Goal: Task Accomplishment & Management: Complete application form

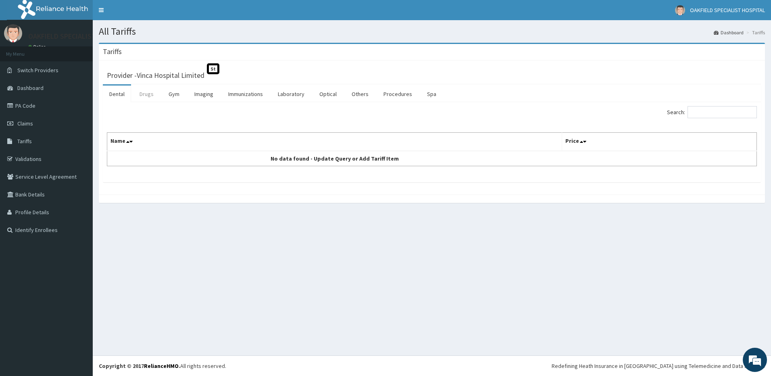
click at [146, 89] on link "Drugs" at bounding box center [146, 93] width 27 height 17
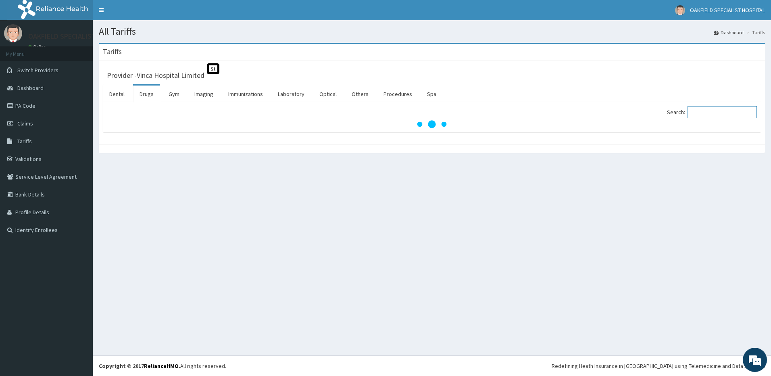
click at [727, 113] on input "Search:" at bounding box center [721, 112] width 69 height 12
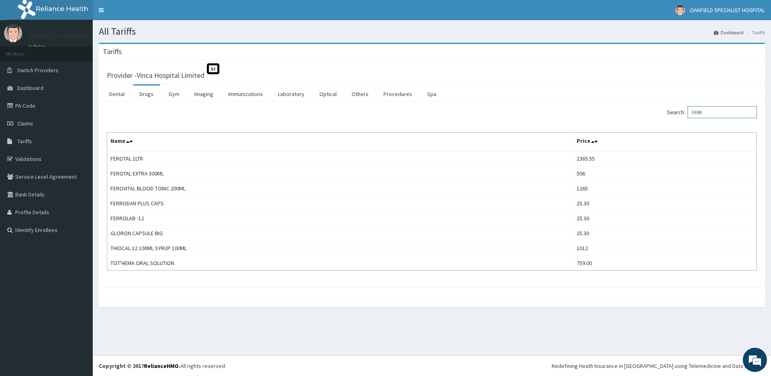
type input "FERR"
click at [25, 101] on link "PA Code" at bounding box center [46, 106] width 93 height 18
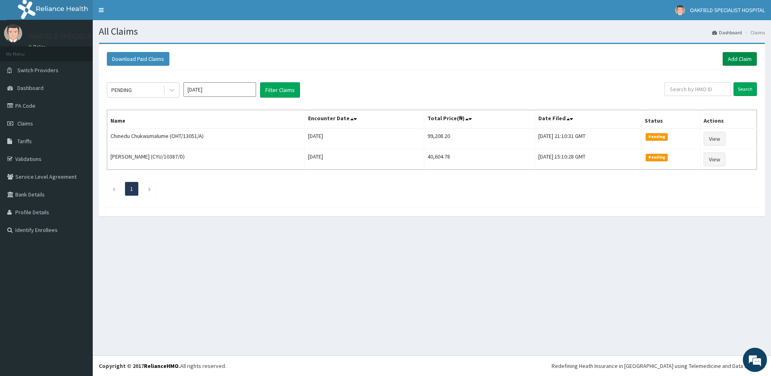
click at [743, 61] on link "Add Claim" at bounding box center [739, 59] width 34 height 14
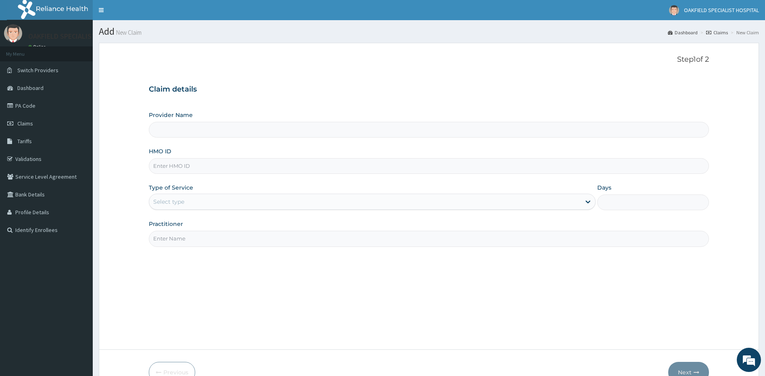
click at [173, 165] on input "HMO ID" at bounding box center [429, 166] width 560 height 16
paste input "ANS/10115/A"
type input "ANS/10115/A"
type input "Vinca Hospital Limited"
type input "ANS/10115/A"
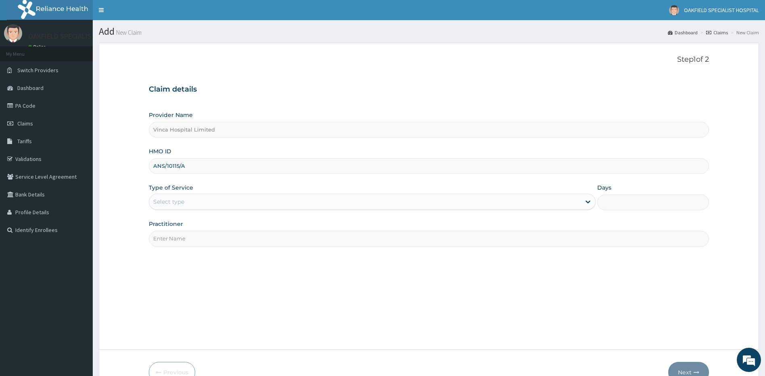
click at [165, 204] on div "Select type" at bounding box center [168, 201] width 31 height 8
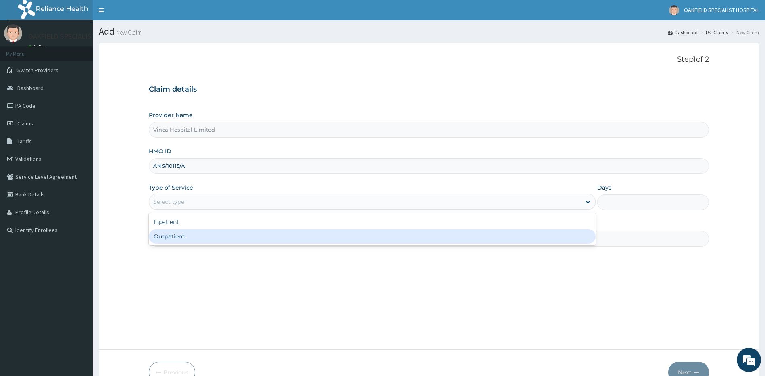
click at [181, 233] on div "Outpatient" at bounding box center [372, 236] width 447 height 15
type input "1"
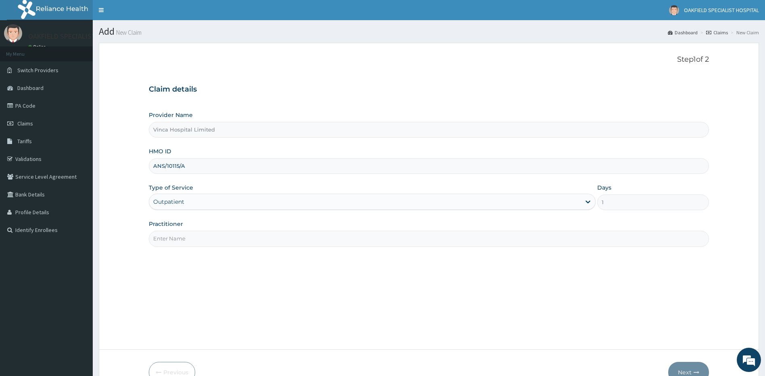
click at [181, 234] on input "Practitioner" at bounding box center [429, 239] width 560 height 16
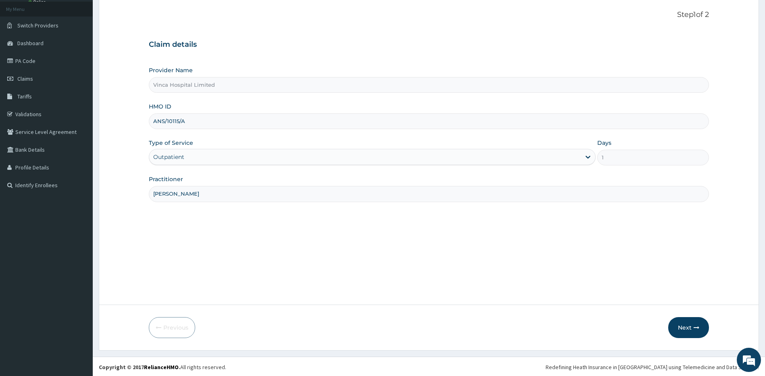
scroll to position [46, 0]
type input "[PERSON_NAME]"
click at [688, 326] on button "Next" at bounding box center [688, 326] width 41 height 21
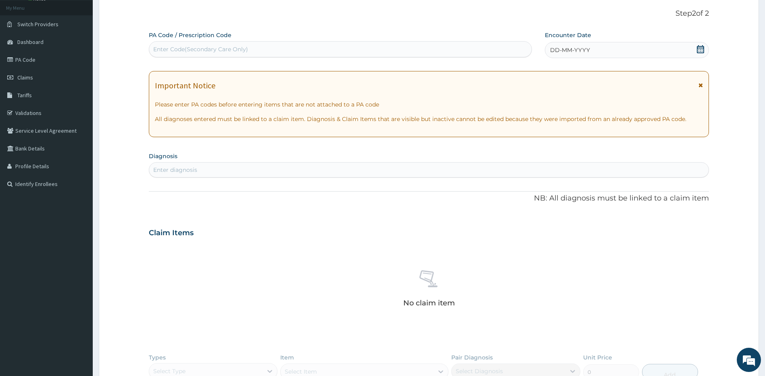
scroll to position [0, 0]
click at [584, 49] on span "DD-MM-YYYY" at bounding box center [570, 50] width 40 height 8
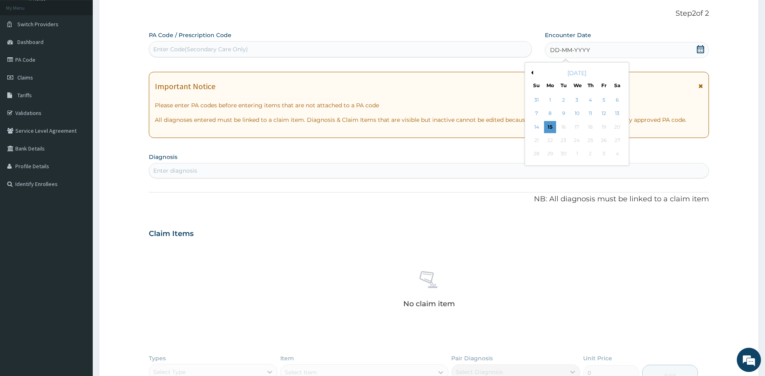
drag, startPoint x: 551, startPoint y: 129, endPoint x: 515, endPoint y: 97, distance: 48.0
click at [551, 128] on div "15" at bounding box center [550, 127] width 12 height 12
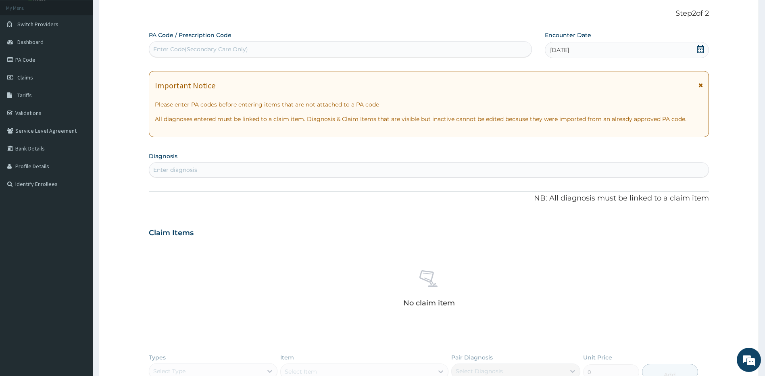
click at [332, 45] on div "Enter Code(Secondary Care Only)" at bounding box center [340, 49] width 382 height 13
click at [322, 48] on div "Enter Code(Secondary Care Only)" at bounding box center [340, 49] width 382 height 13
paste input "PA/A5247E"
type input "PA/A5247E"
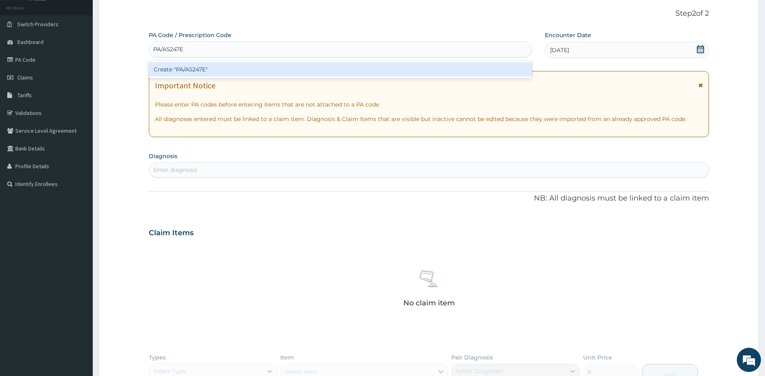
click at [300, 73] on div "Create "PA/A5247E"" at bounding box center [340, 69] width 383 height 15
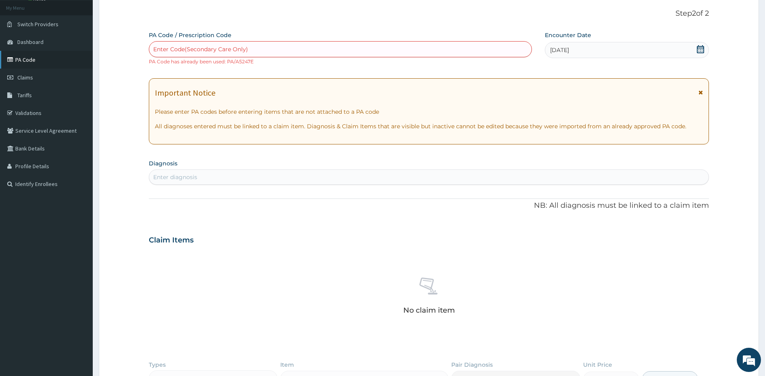
click at [29, 60] on link "PA Code" at bounding box center [46, 60] width 93 height 18
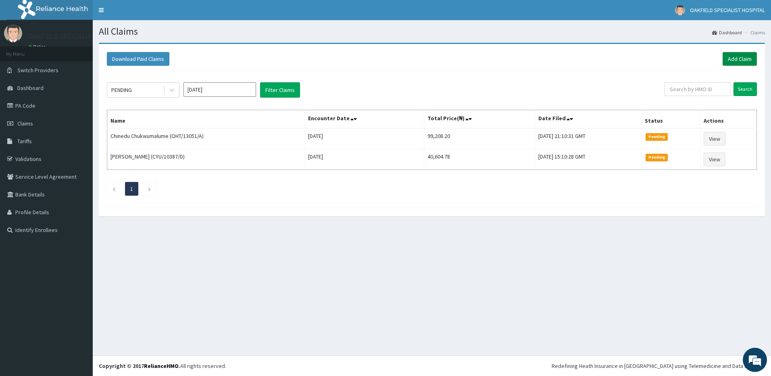
click at [732, 56] on link "Add Claim" at bounding box center [739, 59] width 34 height 14
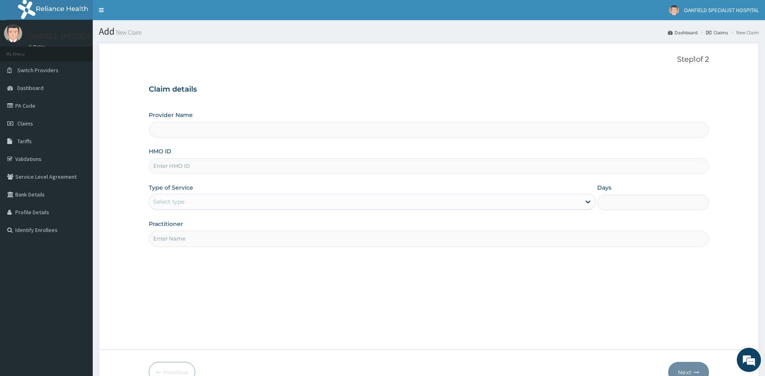
click at [227, 169] on input "HMO ID" at bounding box center [429, 166] width 560 height 16
paste input "NIT/10017/B"
type input "NIT/10017/B"
type input "Vinca Hospital Limited"
type input "NIT/10017/B"
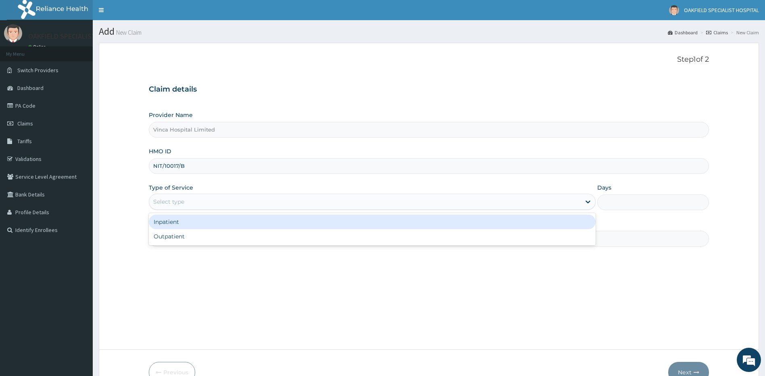
click at [194, 196] on div "Select type" at bounding box center [365, 201] width 432 height 13
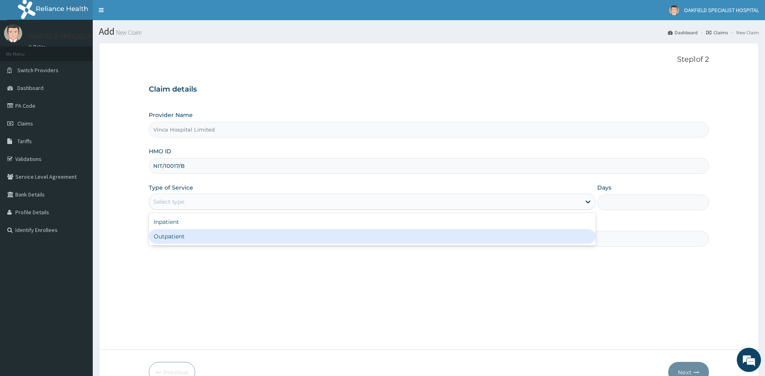
click at [192, 240] on div "Outpatient" at bounding box center [372, 236] width 447 height 15
type input "1"
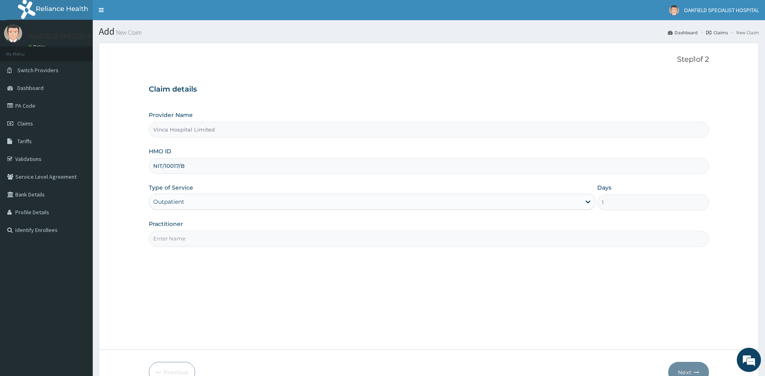
click at [194, 239] on input "Practitioner" at bounding box center [429, 239] width 560 height 16
type input "NELSON"
click at [166, 166] on input "NIT/10017/B" at bounding box center [429, 166] width 560 height 16
type input "NIT/10017/B"
click at [678, 368] on button "Next" at bounding box center [688, 372] width 41 height 21
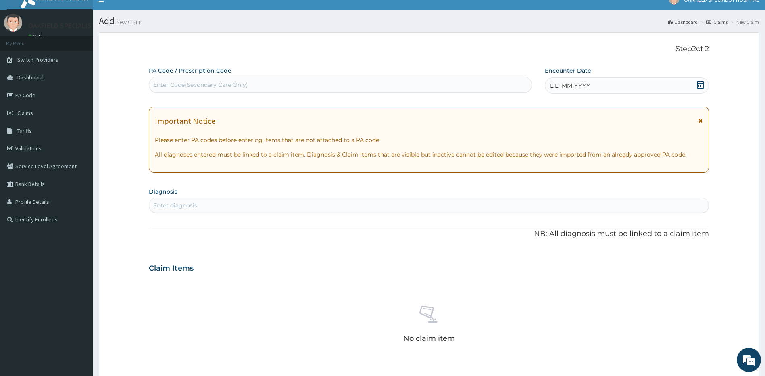
scroll to position [40, 0]
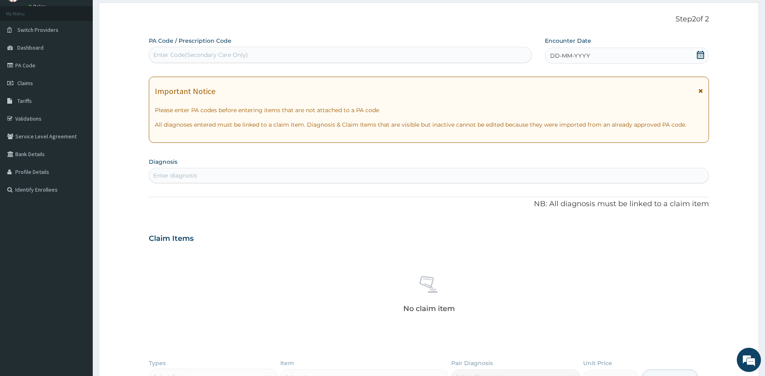
click at [638, 56] on div "DD-MM-YYYY" at bounding box center [627, 56] width 164 height 16
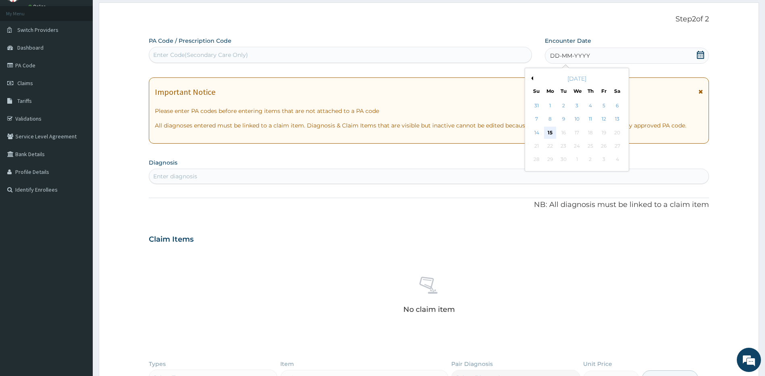
click at [552, 135] on div "15" at bounding box center [550, 133] width 12 height 12
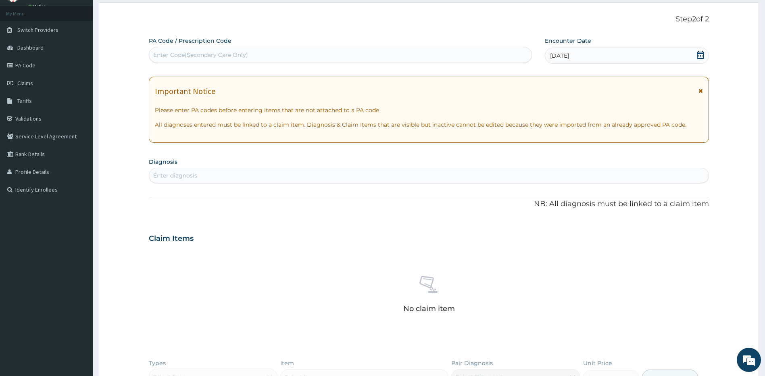
click at [374, 51] on div "Enter Code(Secondary Care Only)" at bounding box center [340, 54] width 382 height 13
click at [323, 59] on div "Enter Code(Secondary Care Only)" at bounding box center [340, 54] width 382 height 13
paste input "PA/814EB4"
type input "PA/814EB4"
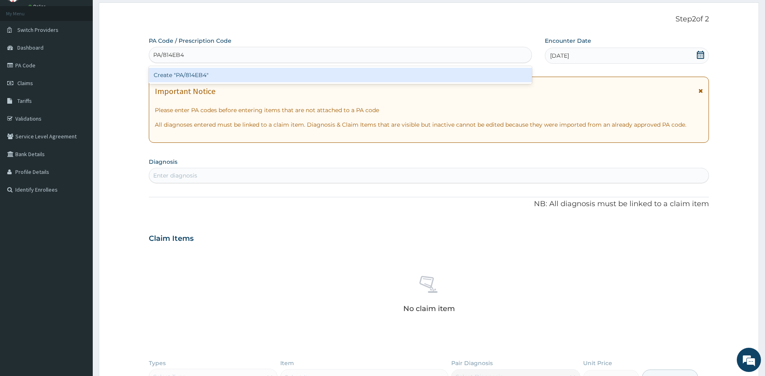
click at [287, 75] on div "Create "PA/814EB4"" at bounding box center [340, 75] width 383 height 15
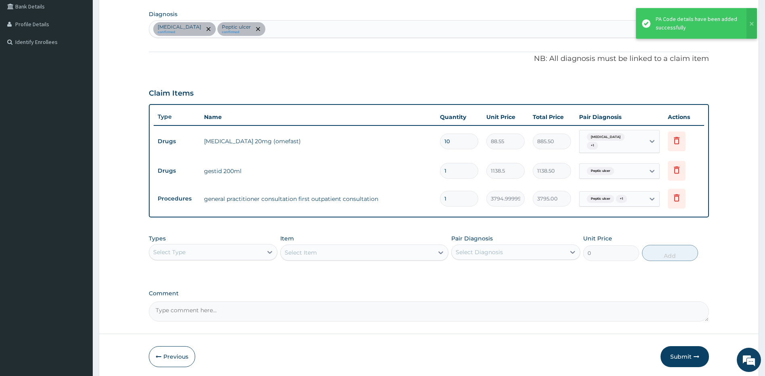
type input "0"
type input "0.00"
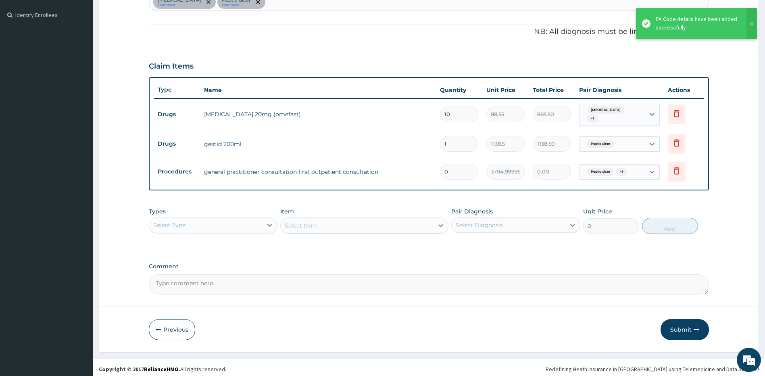
scroll to position [218, 0]
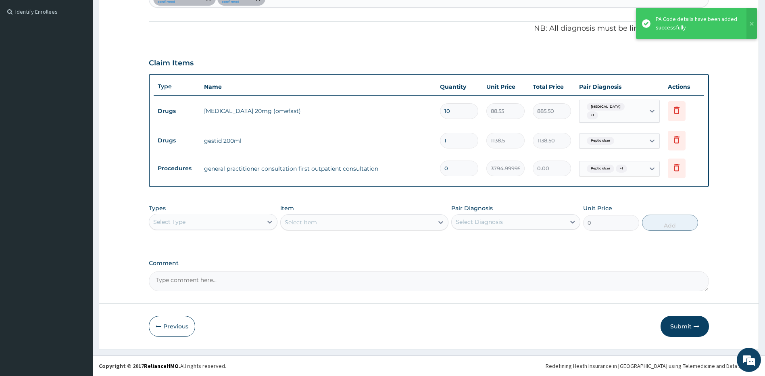
click at [684, 328] on button "Submit" at bounding box center [684, 326] width 48 height 21
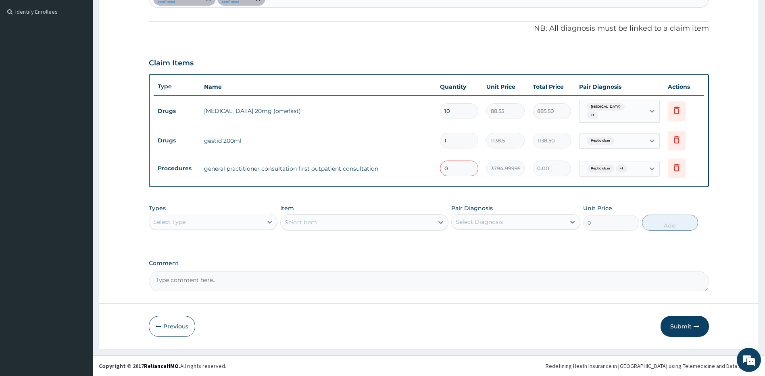
click at [682, 322] on button "Submit" at bounding box center [684, 326] width 48 height 21
click at [676, 324] on button "Submit" at bounding box center [684, 326] width 48 height 21
click at [674, 326] on button "Submit" at bounding box center [684, 326] width 48 height 21
click at [689, 326] on button "Submit" at bounding box center [684, 326] width 48 height 21
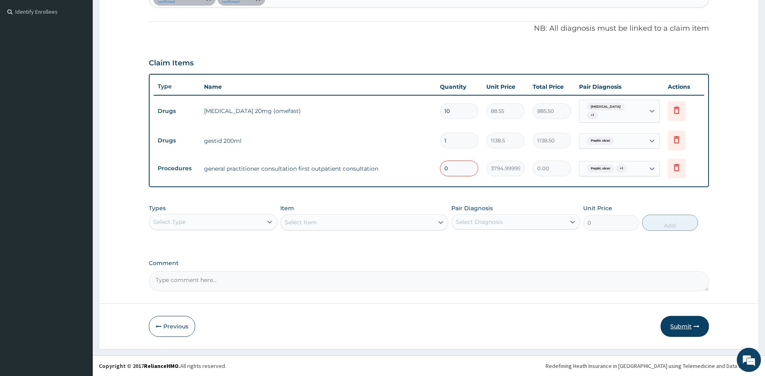
click at [689, 326] on button "Submit" at bounding box center [684, 326] width 48 height 21
click at [684, 316] on button "Submit" at bounding box center [684, 326] width 48 height 21
click at [683, 321] on button "Submit" at bounding box center [684, 326] width 48 height 21
drag, startPoint x: 683, startPoint y: 321, endPoint x: 680, endPoint y: 326, distance: 5.6
click at [682, 322] on button "Submit" at bounding box center [684, 326] width 48 height 21
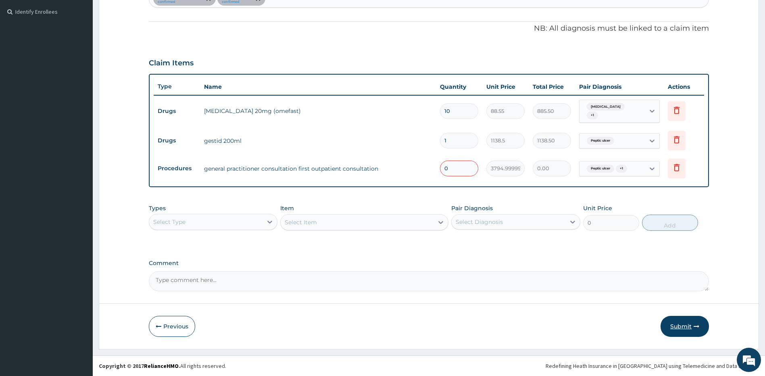
click at [678, 327] on button "Submit" at bounding box center [684, 326] width 48 height 21
click at [679, 327] on button "Submit" at bounding box center [684, 326] width 48 height 21
click at [457, 175] on input "0" at bounding box center [459, 168] width 38 height 16
type input "01"
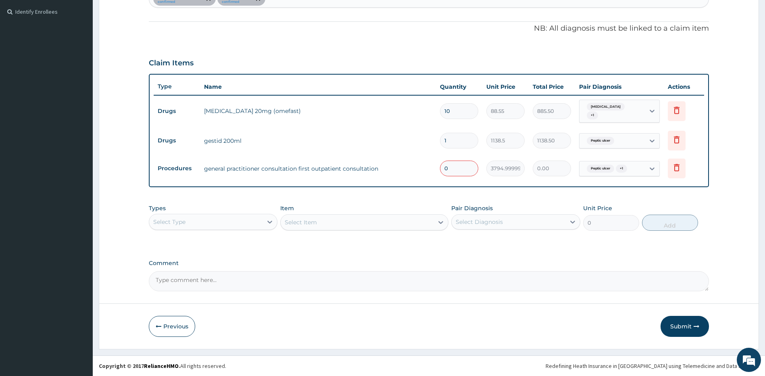
type input "3795.00"
type input "0"
type input "0.00"
type input "1"
type input "3795.00"
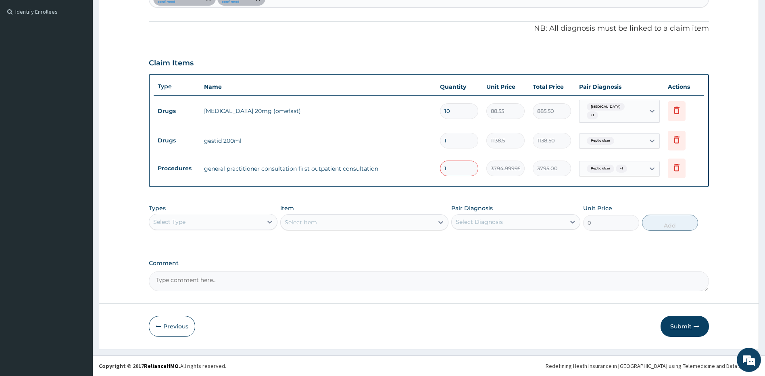
type input "1"
click at [688, 322] on button "Submit" at bounding box center [684, 326] width 48 height 21
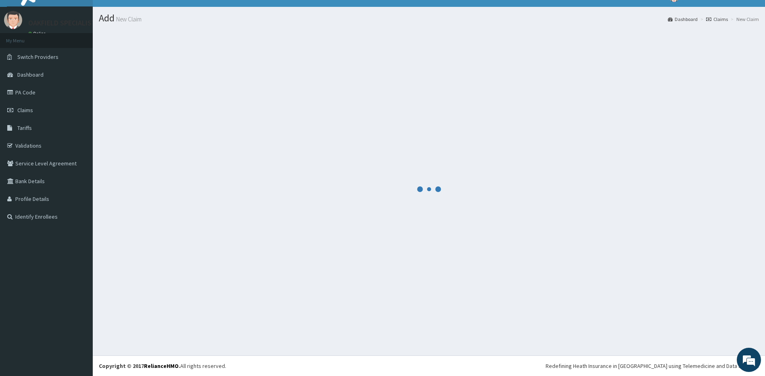
scroll to position [13, 0]
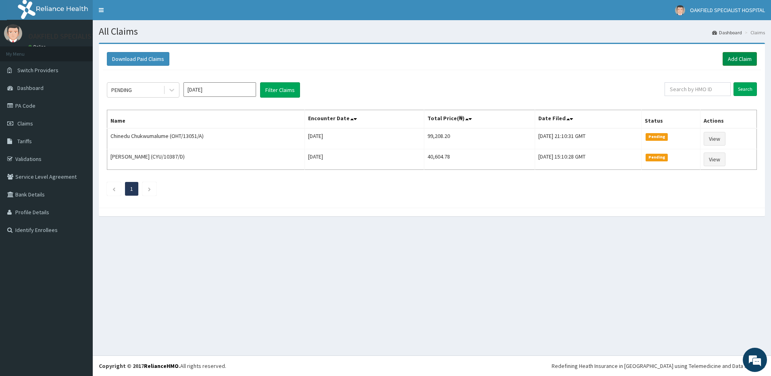
click at [730, 62] on link "Add Claim" at bounding box center [739, 59] width 34 height 14
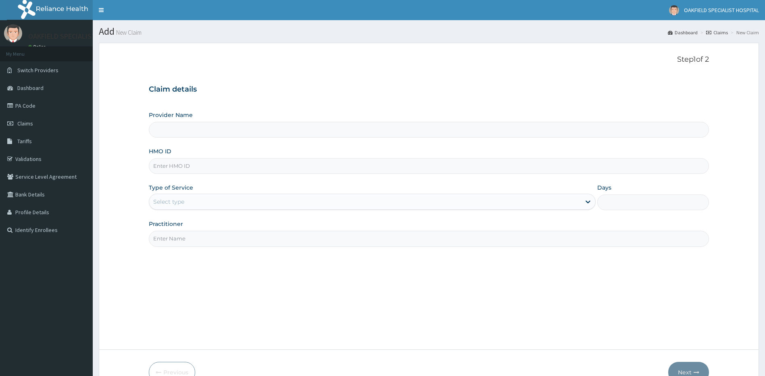
click at [249, 162] on input "HMO ID" at bounding box center [429, 166] width 560 height 16
paste input "NIT/10017/A"
type input "NIT/10017/A"
click at [227, 206] on div "Select type" at bounding box center [365, 201] width 432 height 13
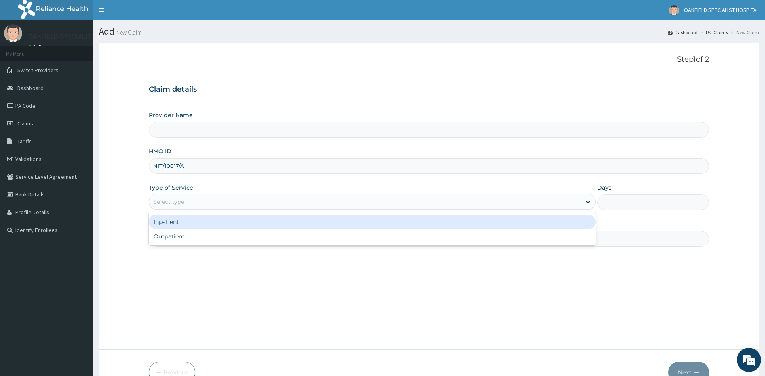
type input "Vinca Hospital Limited"
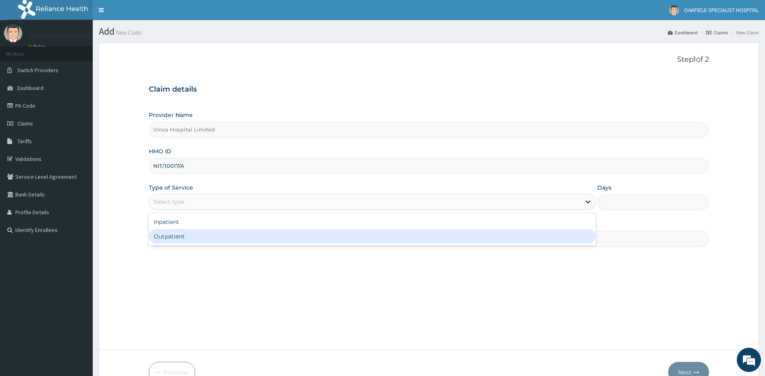
click at [219, 233] on div "Outpatient" at bounding box center [372, 236] width 447 height 15
type input "1"
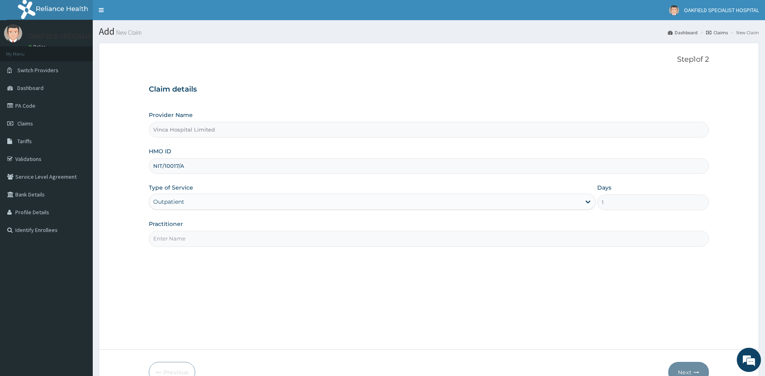
click at [224, 231] on input "Practitioner" at bounding box center [429, 239] width 560 height 16
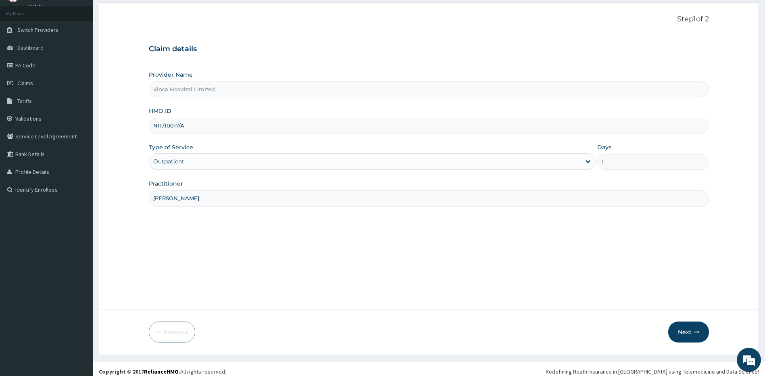
scroll to position [46, 0]
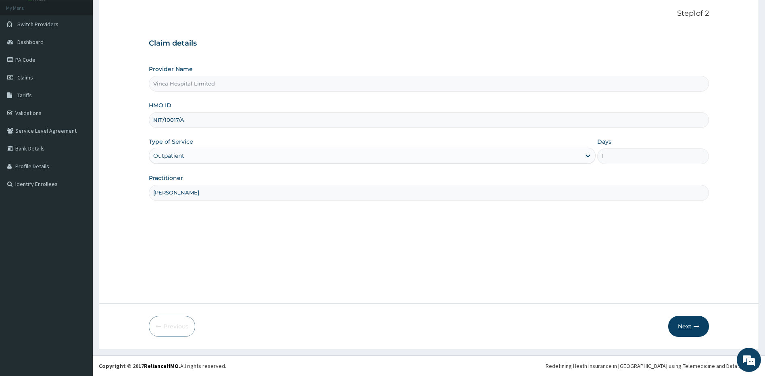
type input "[PERSON_NAME]"
click at [686, 328] on button "Next" at bounding box center [688, 326] width 41 height 21
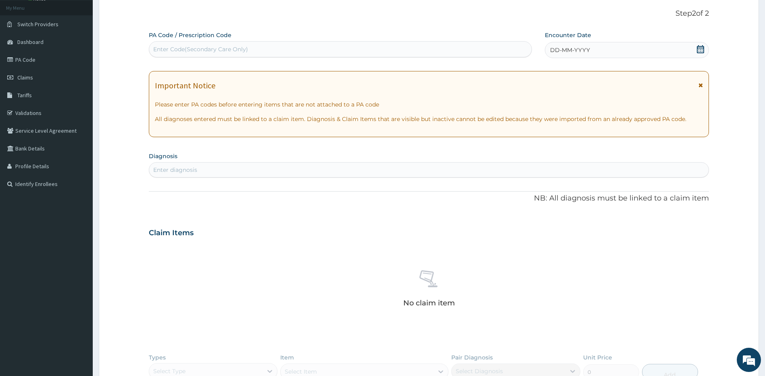
scroll to position [0, 0]
drag, startPoint x: 619, startPoint y: 50, endPoint x: 615, endPoint y: 56, distance: 6.9
click at [619, 50] on div "DD-MM-YYYY" at bounding box center [627, 50] width 164 height 16
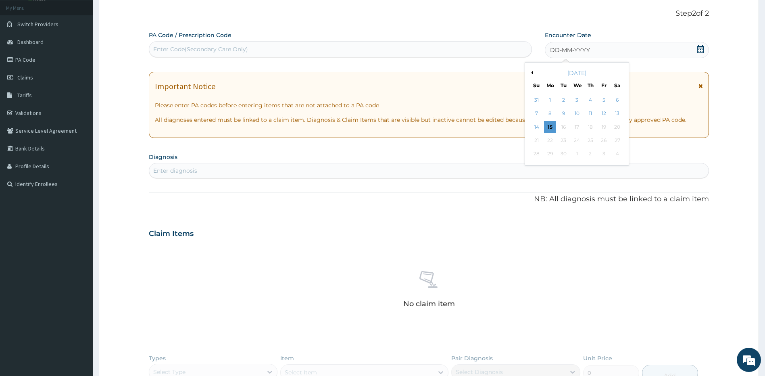
drag, startPoint x: 550, startPoint y: 124, endPoint x: 472, endPoint y: 54, distance: 104.7
click at [549, 124] on div "15" at bounding box center [550, 127] width 12 height 12
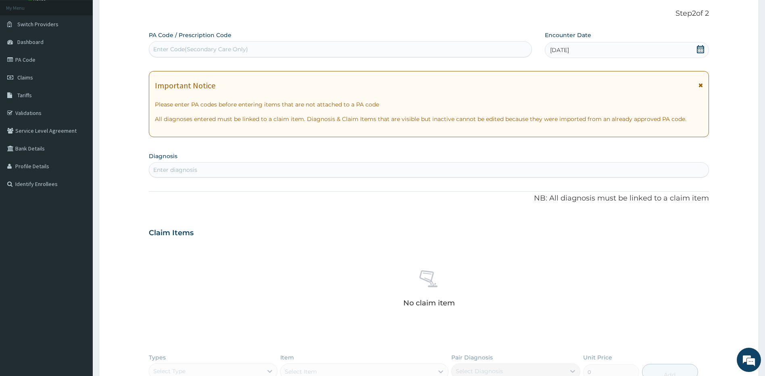
click at [426, 47] on div "Enter Code(Secondary Care Only)" at bounding box center [340, 49] width 382 height 13
paste input "PA/750775"
type input "PA/750775"
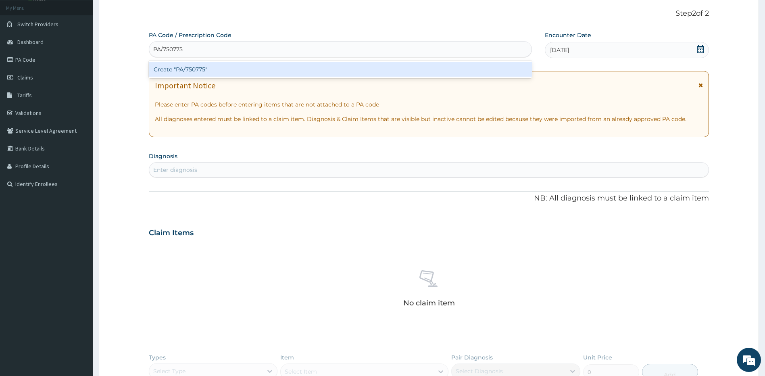
click at [338, 64] on div "Create "PA/750775"" at bounding box center [340, 69] width 383 height 18
click at [338, 64] on div "Create "PA/750775"" at bounding box center [340, 69] width 383 height 15
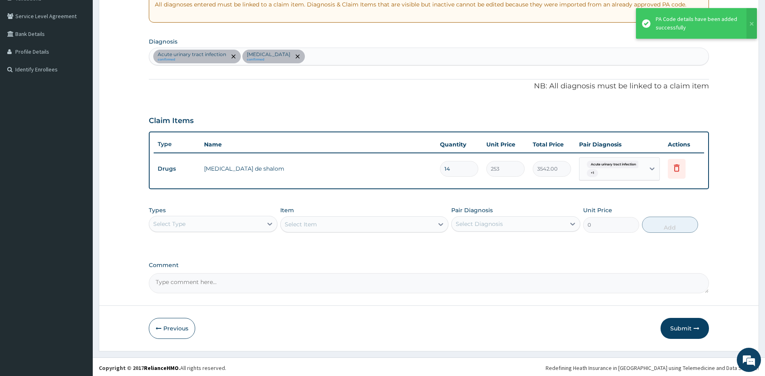
scroll to position [162, 0]
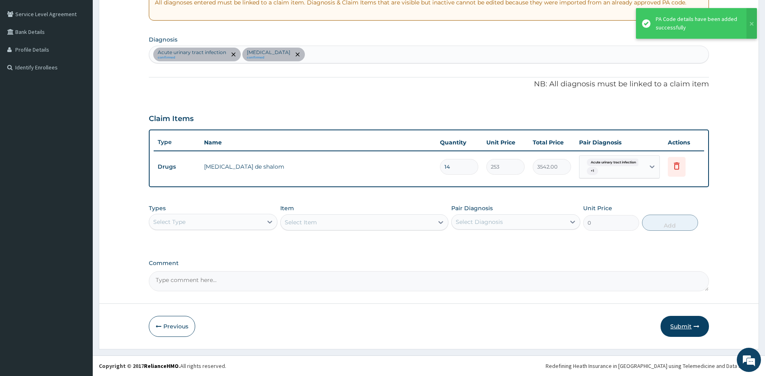
click at [670, 322] on button "Submit" at bounding box center [684, 326] width 48 height 21
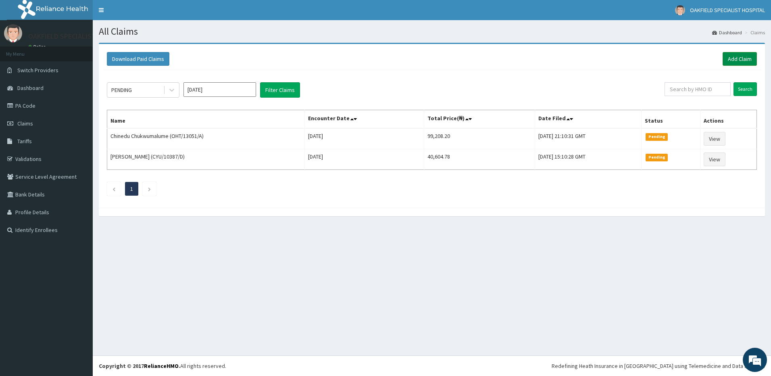
click at [741, 60] on link "Add Claim" at bounding box center [739, 59] width 34 height 14
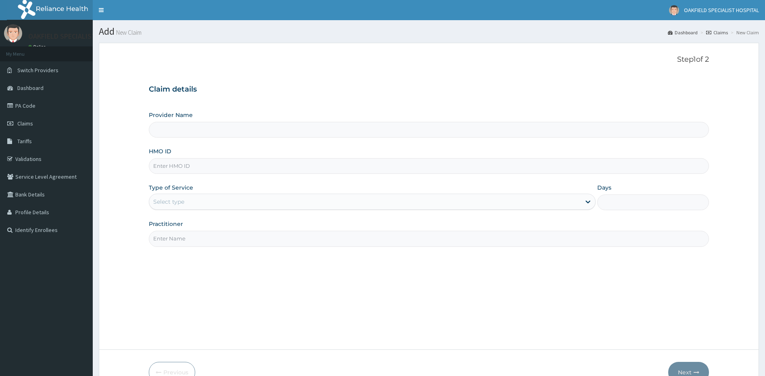
click at [196, 166] on input "HMO ID" at bounding box center [429, 166] width 560 height 16
type input "Vinca Hospital Limited"
click at [330, 169] on input "HMO ID" at bounding box center [429, 166] width 560 height 16
paste input "FMC/11555/A"
type input "FMC/11555/A"
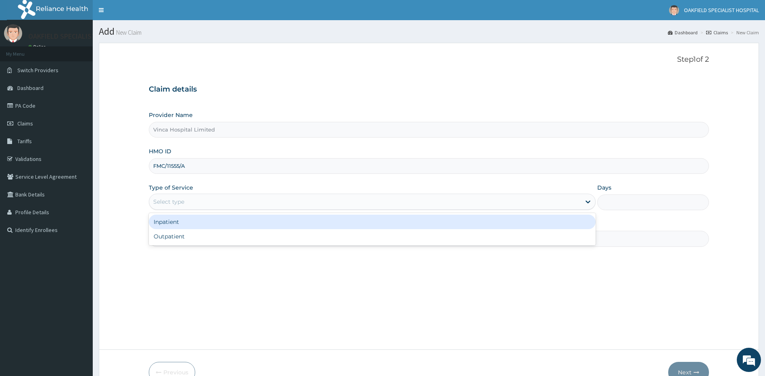
click at [257, 196] on div "Select type" at bounding box center [365, 201] width 432 height 13
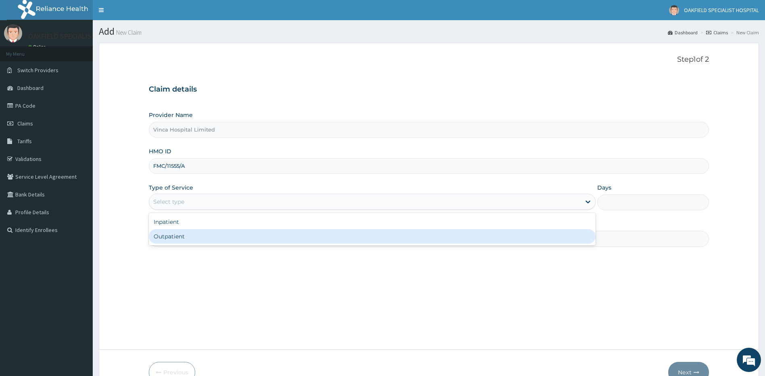
click at [226, 238] on div "Outpatient" at bounding box center [372, 236] width 447 height 15
type input "1"
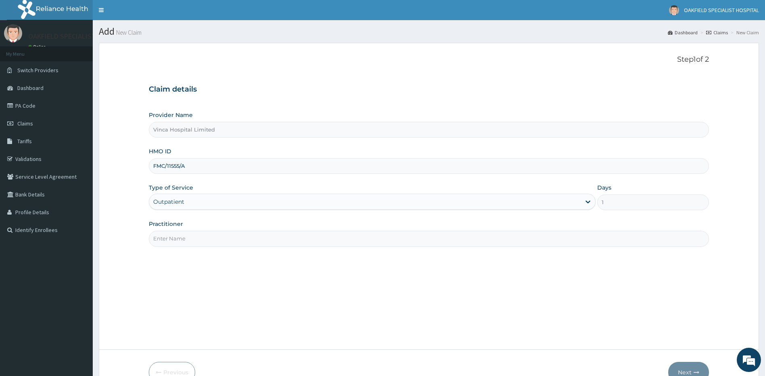
click at [231, 235] on input "Practitioner" at bounding box center [429, 239] width 560 height 16
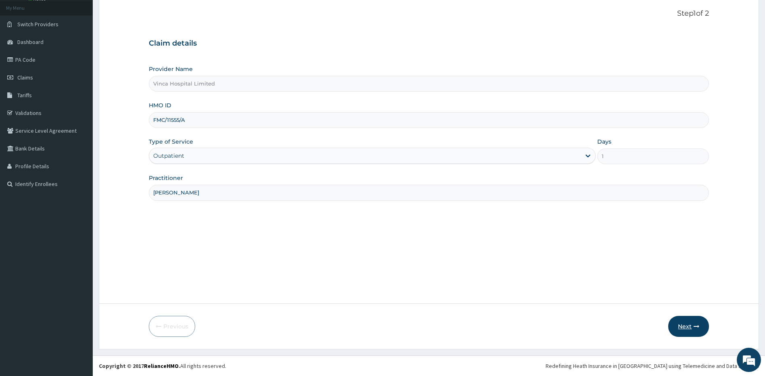
type input "NELSON"
click at [680, 322] on button "Next" at bounding box center [688, 326] width 41 height 21
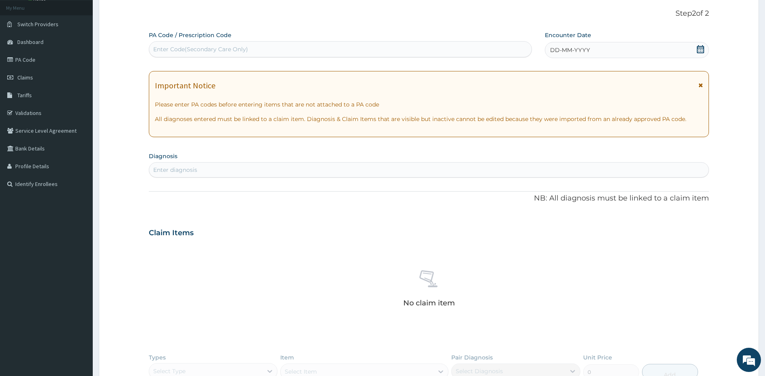
click at [626, 50] on div "DD-MM-YYYY" at bounding box center [627, 50] width 164 height 16
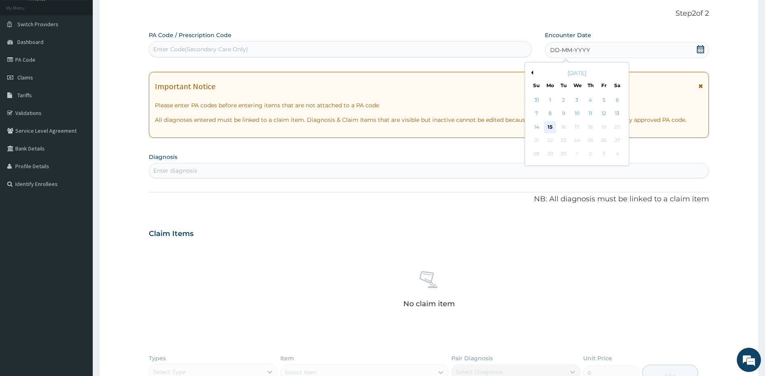
click at [555, 122] on div "15" at bounding box center [550, 127] width 12 height 12
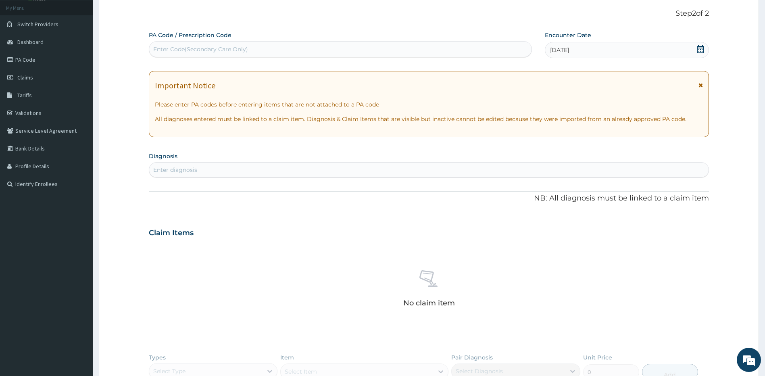
click at [249, 51] on div "Enter Code(Secondary Care Only)" at bounding box center [340, 49] width 382 height 13
paste input "PA/C79419"
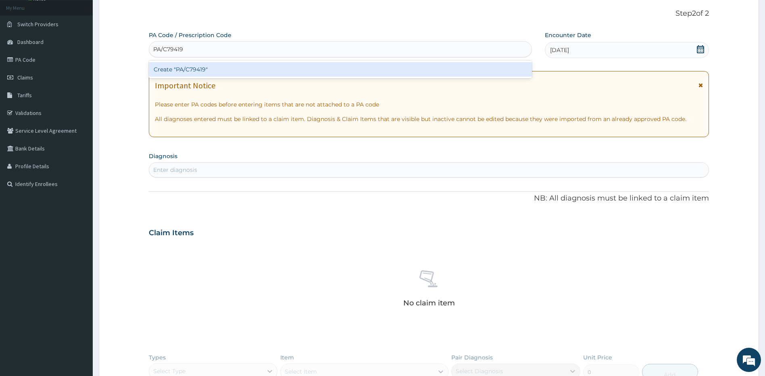
type input "PA/C79419"
click at [243, 70] on div "Create "PA/C79419"" at bounding box center [340, 69] width 383 height 15
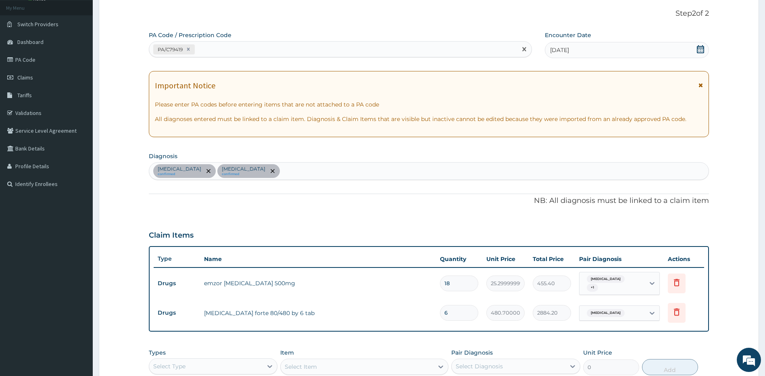
click at [313, 50] on div "PA/C79419" at bounding box center [333, 49] width 368 height 13
paste input "PA/B5CE76"
type input "PA/B5CE76"
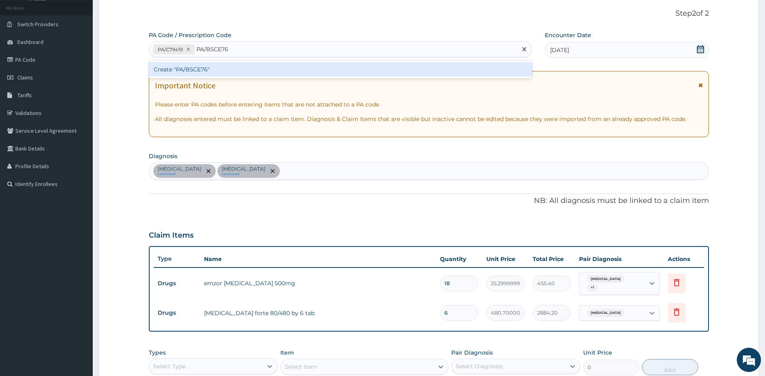
click at [282, 69] on div "Create "PA/B5CE76"" at bounding box center [340, 69] width 383 height 15
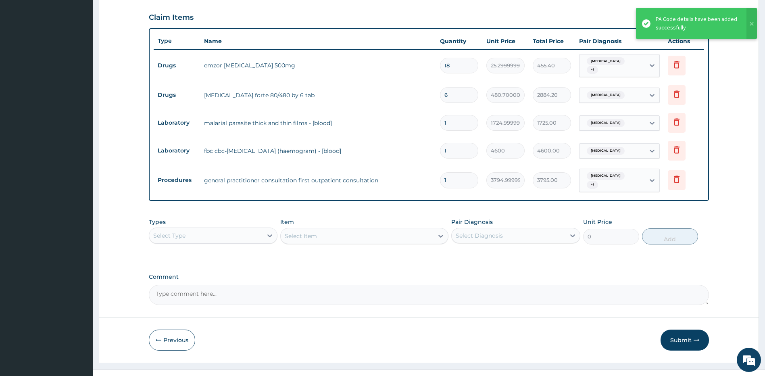
scroll to position [274, 0]
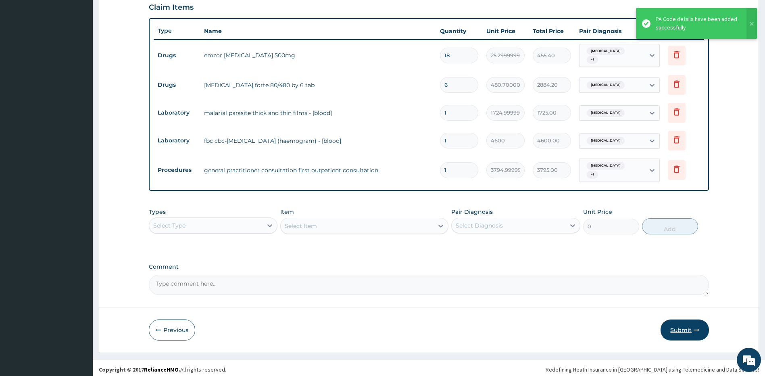
click at [680, 324] on button "Submit" at bounding box center [684, 329] width 48 height 21
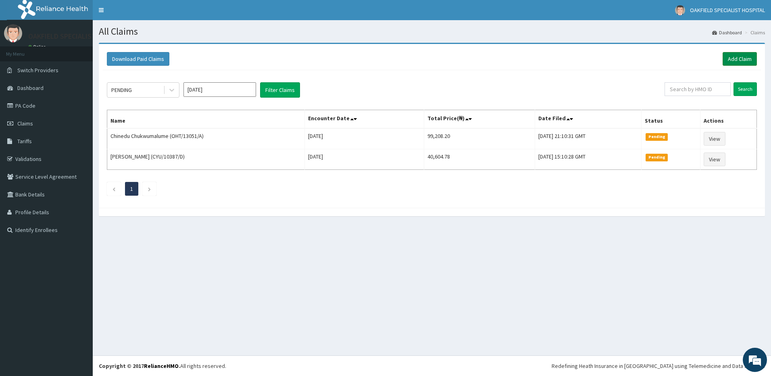
click at [731, 60] on link "Add Claim" at bounding box center [739, 59] width 34 height 14
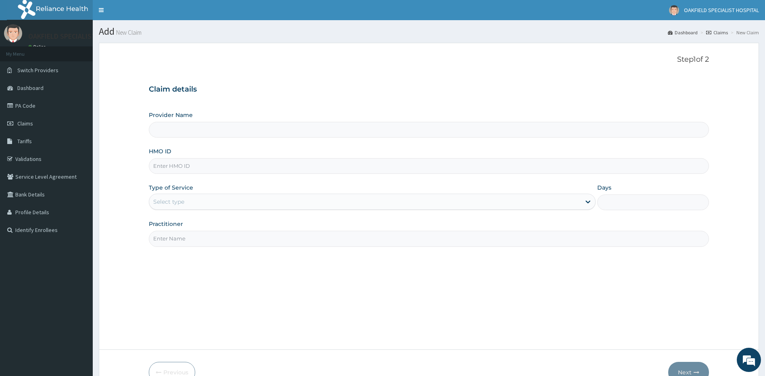
click at [300, 168] on input "HMO ID" at bounding box center [429, 166] width 560 height 16
paste input "ANS/10115/A"
type input "ANS/10115/A"
type input "Vinca Hospital Limited"
type input "ANS/10115/A"
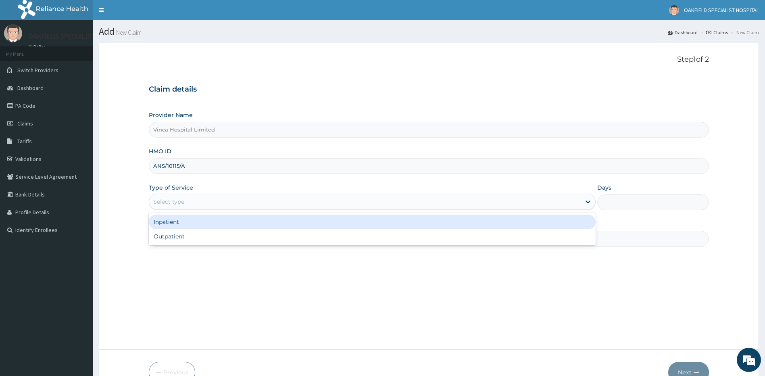
click at [176, 194] on div "Select type" at bounding box center [372, 201] width 447 height 16
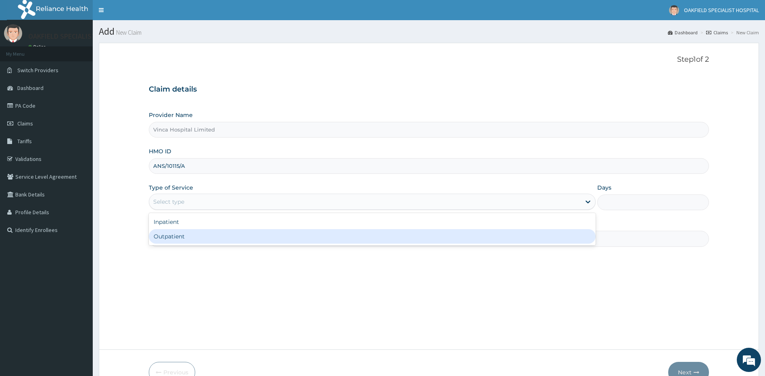
click at [175, 236] on div "Outpatient" at bounding box center [372, 236] width 447 height 15
type input "1"
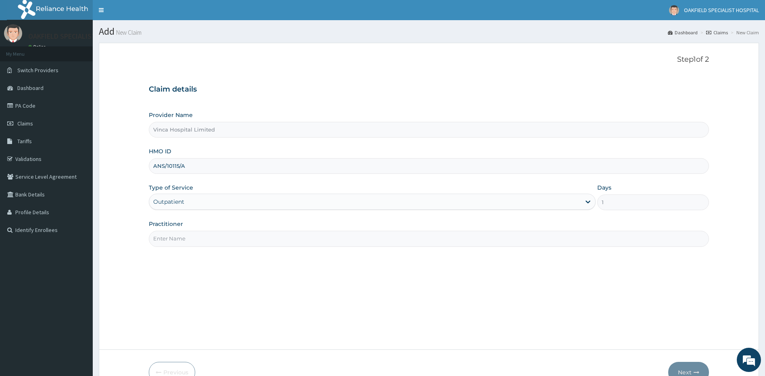
click at [180, 234] on input "Practitioner" at bounding box center [429, 239] width 560 height 16
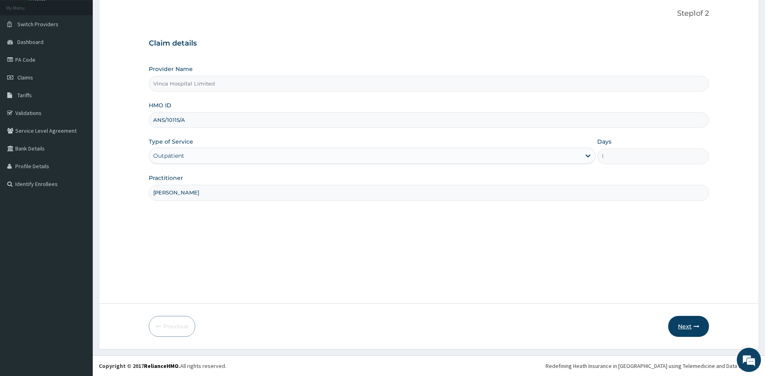
type input "[PERSON_NAME]"
click at [684, 326] on button "Next" at bounding box center [688, 326] width 41 height 21
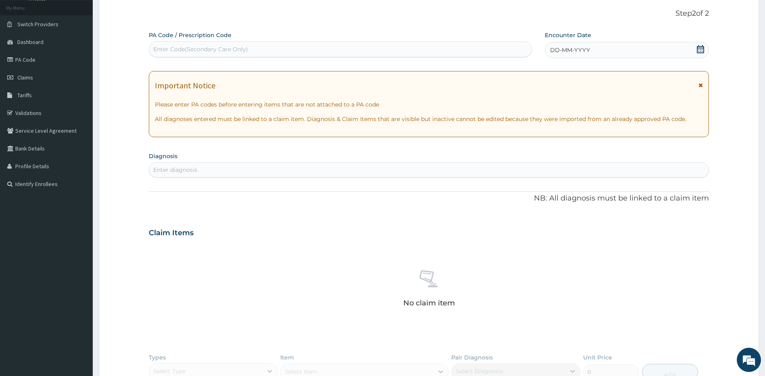
click at [376, 52] on div "Enter Code(Secondary Care Only)" at bounding box center [340, 49] width 382 height 13
paste input "PA/A5247E"
type input "PA/A5247E"
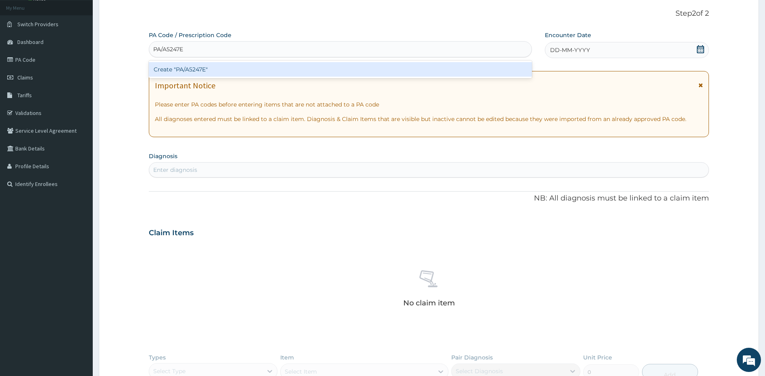
click at [428, 66] on div "Create "PA/A5247E"" at bounding box center [340, 69] width 383 height 15
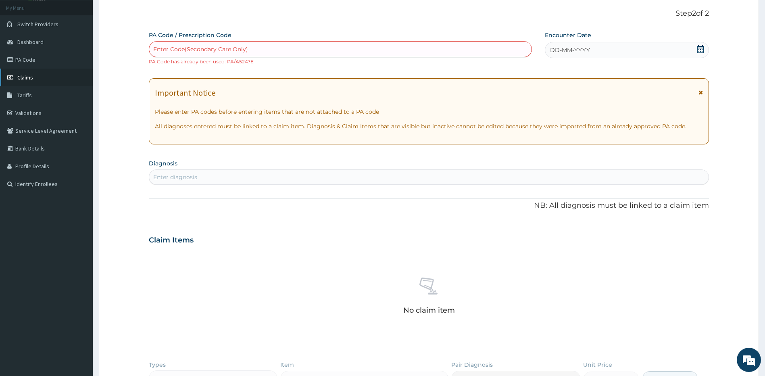
click at [37, 75] on link "Claims" at bounding box center [46, 78] width 93 height 18
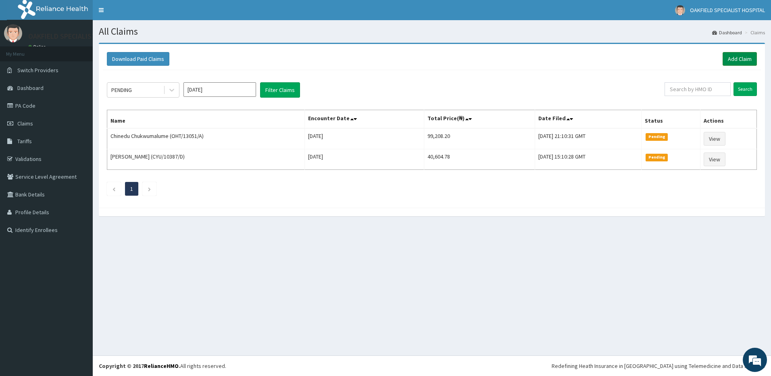
click at [741, 56] on link "Add Claim" at bounding box center [739, 59] width 34 height 14
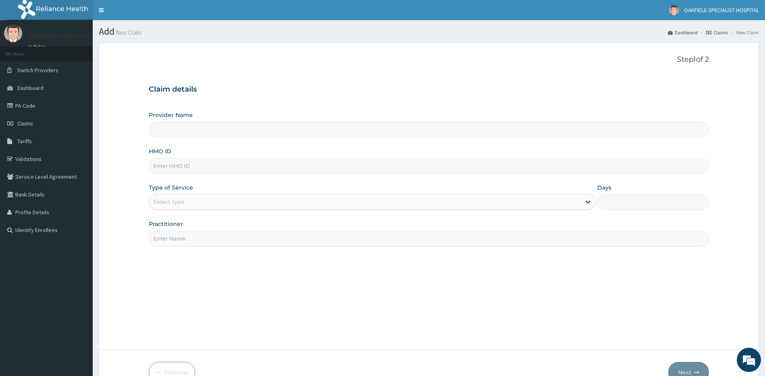
click at [244, 164] on input "HMO ID" at bounding box center [429, 166] width 560 height 16
type input "Vinca Hospital Limited"
paste input "SFA/14477/A"
type input "SFA/14477/A"
click at [202, 205] on div "Select type" at bounding box center [365, 201] width 432 height 13
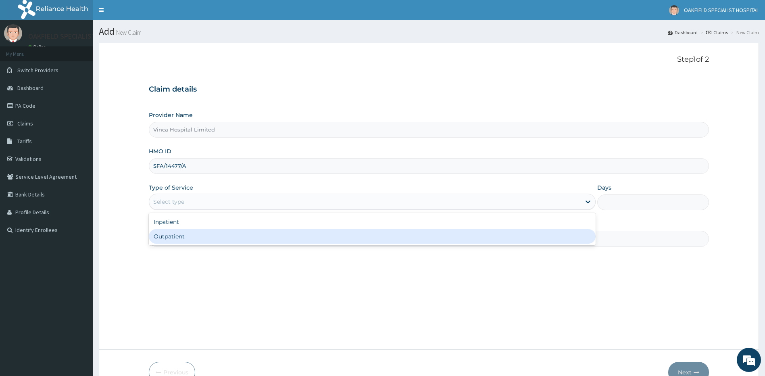
click at [180, 233] on div "Outpatient" at bounding box center [372, 236] width 447 height 15
type input "1"
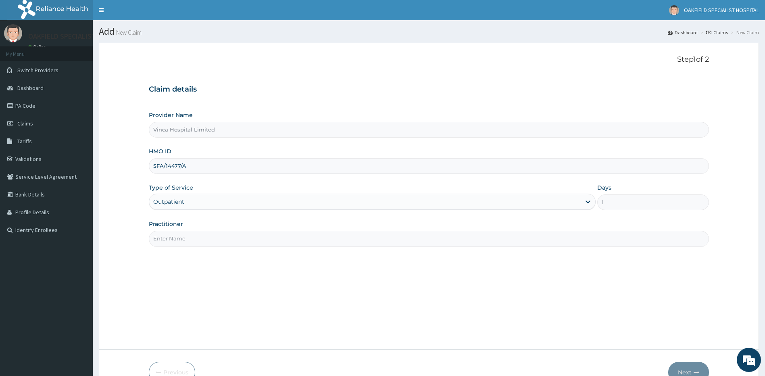
click at [195, 232] on input "Practitioner" at bounding box center [429, 239] width 560 height 16
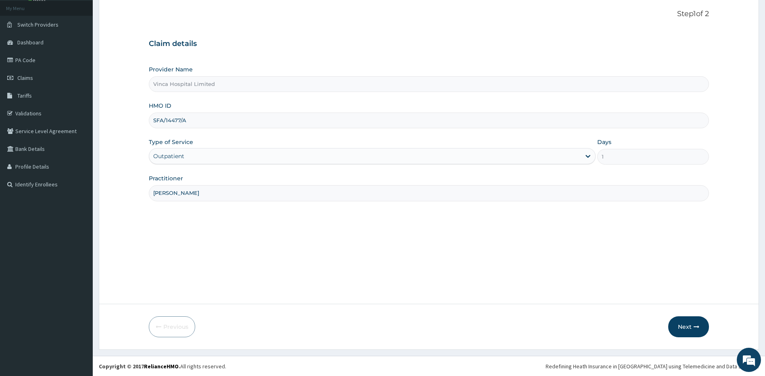
scroll to position [46, 0]
type input "NELSON"
click at [678, 324] on button "Next" at bounding box center [688, 326] width 41 height 21
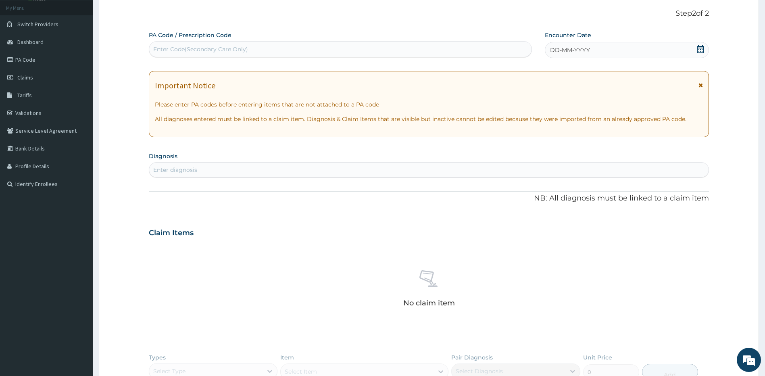
scroll to position [0, 0]
drag, startPoint x: 567, startPoint y: 49, endPoint x: 564, endPoint y: 55, distance: 6.9
click at [567, 50] on span "DD-MM-YYYY" at bounding box center [570, 50] width 40 height 8
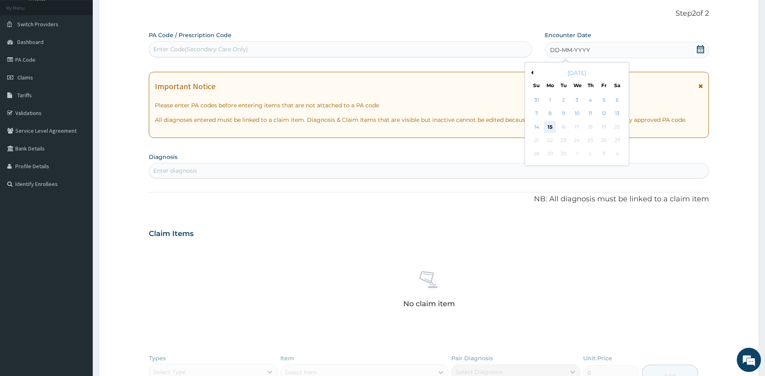
click at [551, 123] on div "15" at bounding box center [550, 127] width 12 height 12
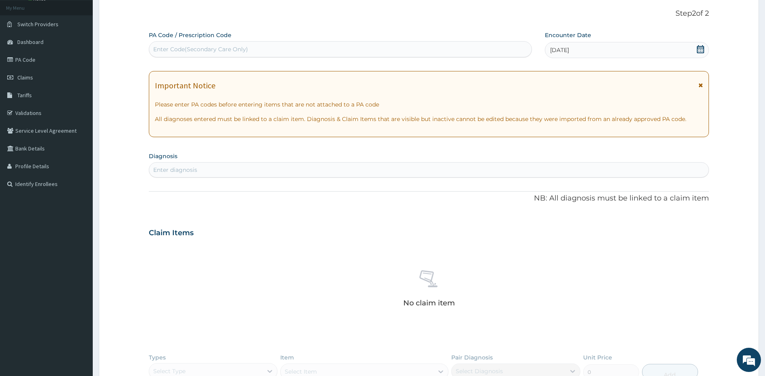
click at [272, 52] on div "Enter Code(Secondary Care Only)" at bounding box center [340, 49] width 382 height 13
paste input "PA/CBF358"
type input "PA/CBF358"
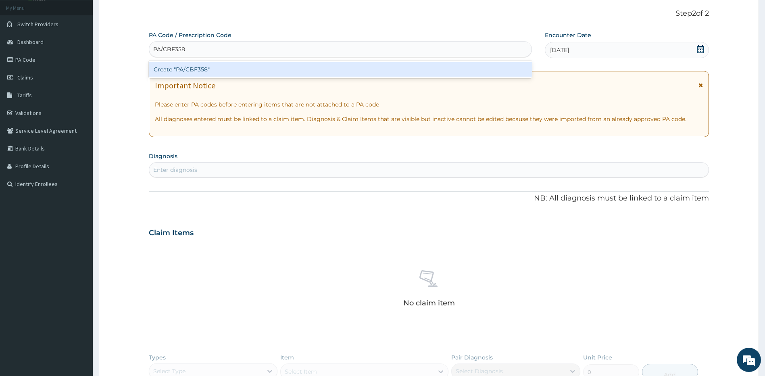
click at [245, 73] on div "Create "PA/CBF358"" at bounding box center [340, 69] width 383 height 15
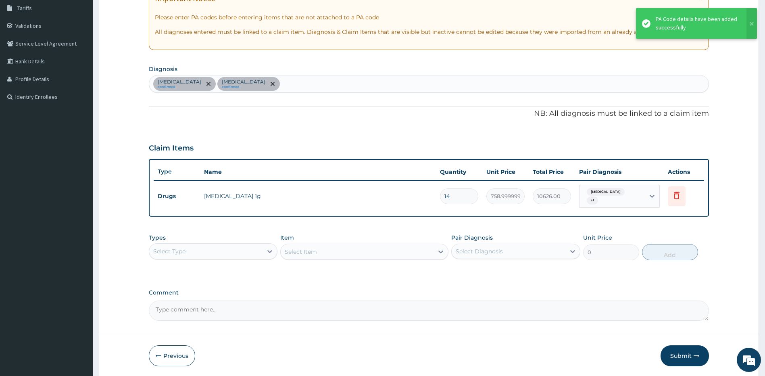
scroll to position [119, 0]
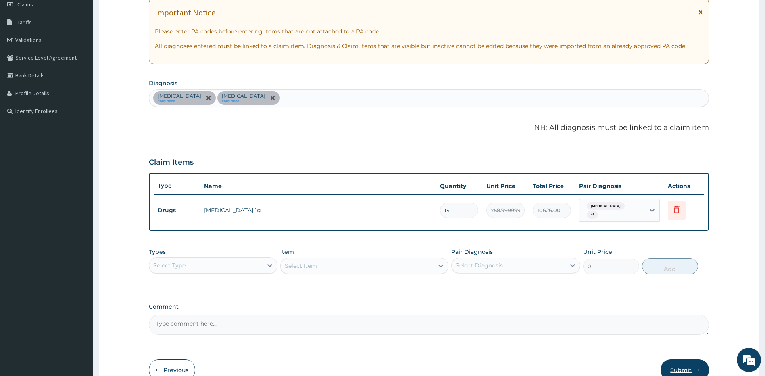
click at [678, 365] on button "Submit" at bounding box center [684, 369] width 48 height 21
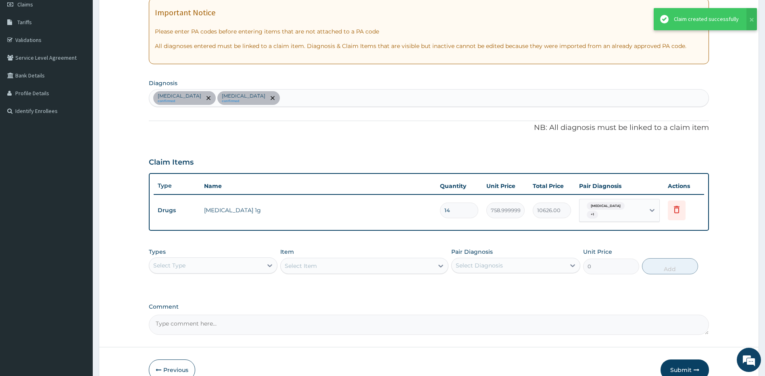
scroll to position [145, 0]
